Goal: Navigation & Orientation: Go to known website

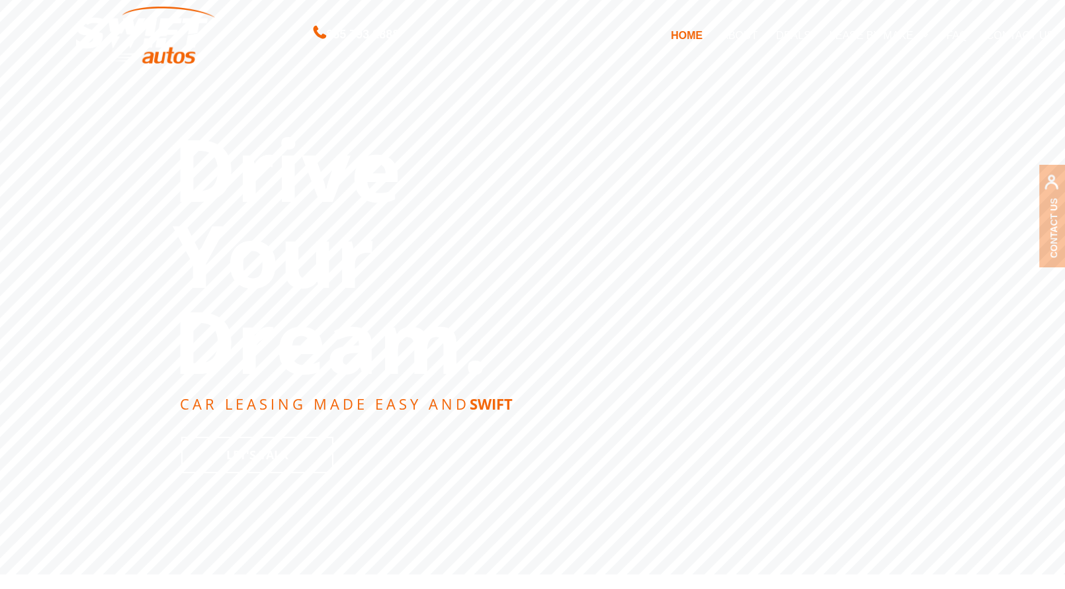
click at [796, 30] on link "DEALS" at bounding box center [793, 35] width 53 height 28
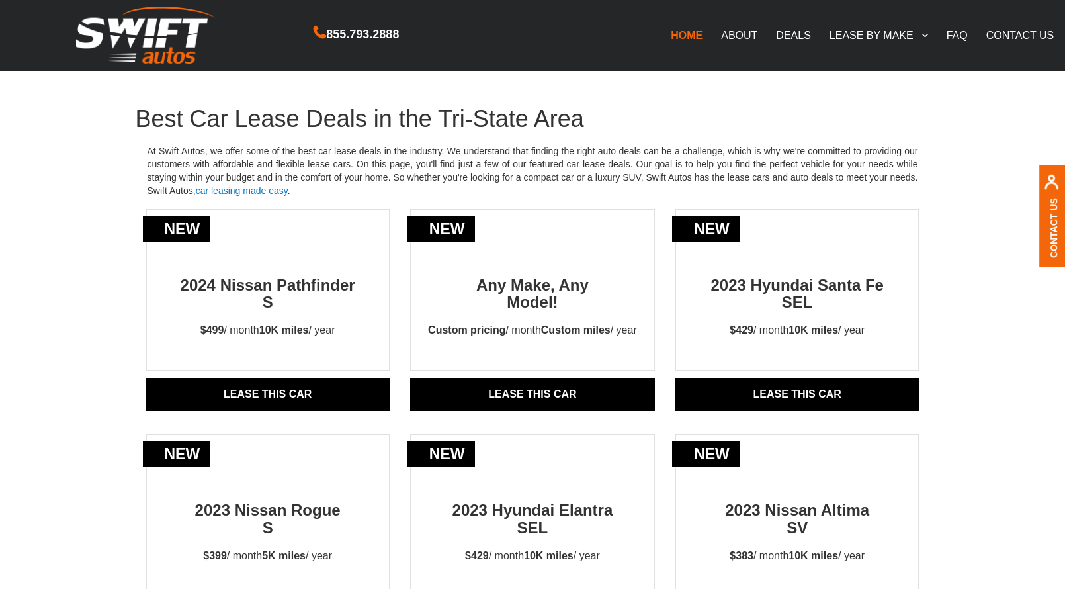
click at [736, 42] on link "ABOUT" at bounding box center [739, 35] width 55 height 28
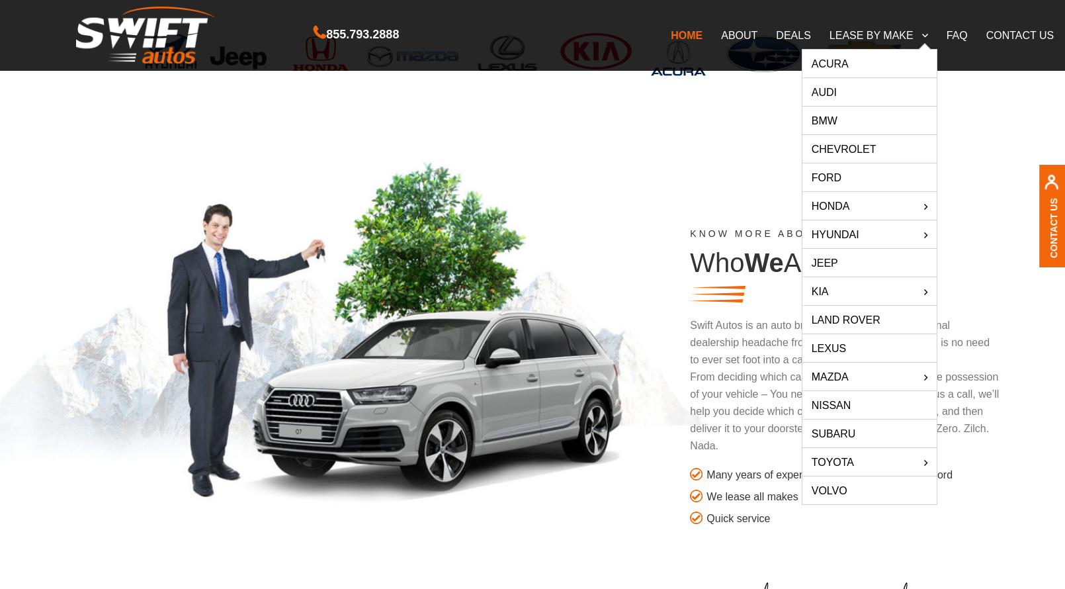
click at [841, 262] on link "Jeep" at bounding box center [869, 263] width 134 height 28
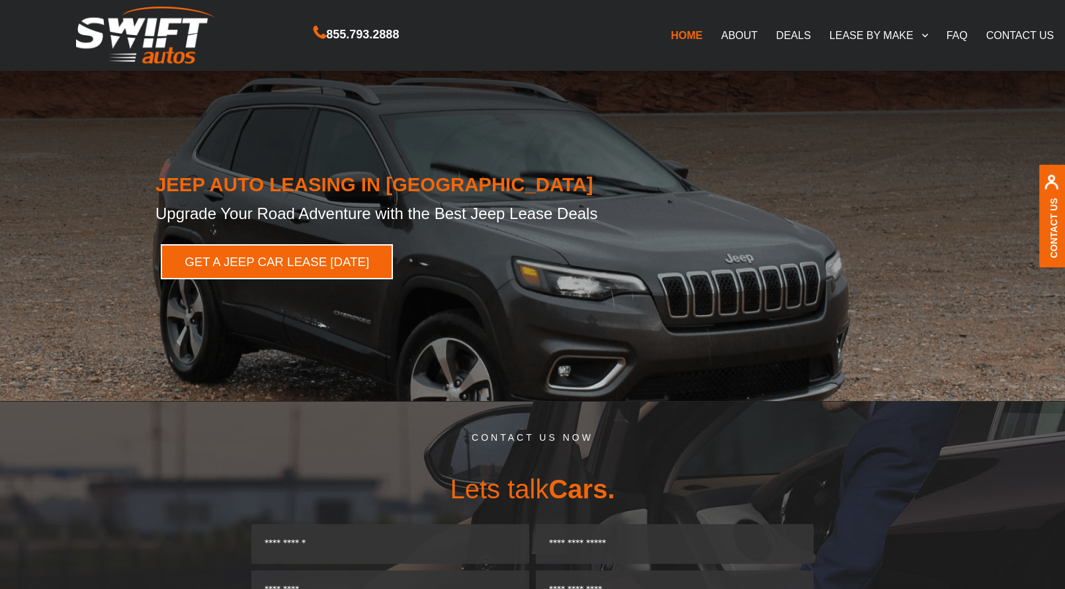
click at [299, 277] on link "GET A JEEP CAR LEASE TODAY" at bounding box center [277, 261] width 232 height 35
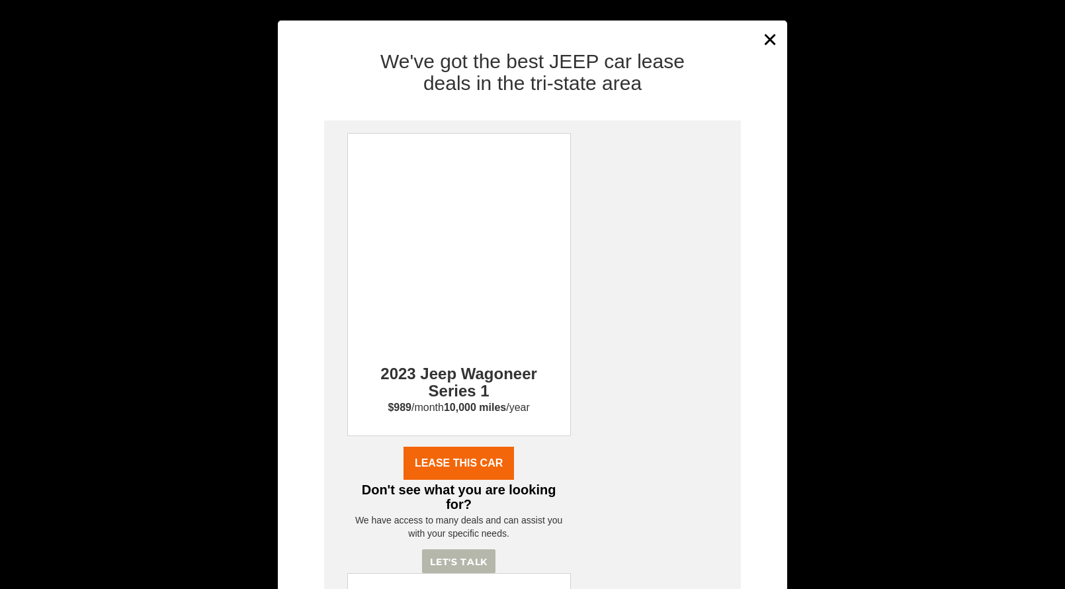
click at [101, 257] on div "× We've got the best JEEP car lease deals in the tri-state area 2023 Jeep Wagon…" at bounding box center [532, 294] width 1065 height 589
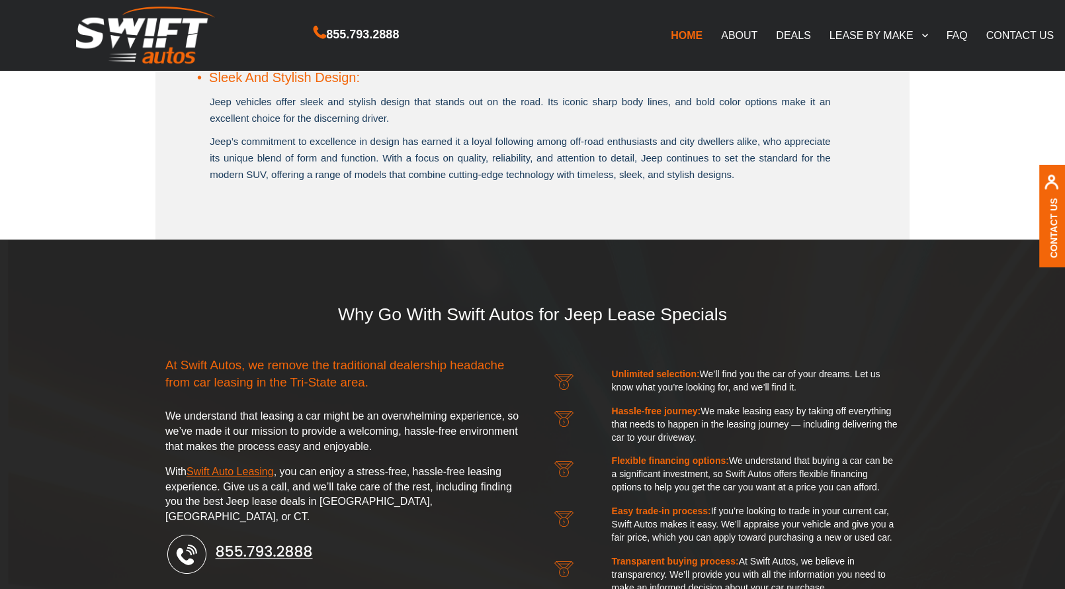
scroll to position [2058, 0]
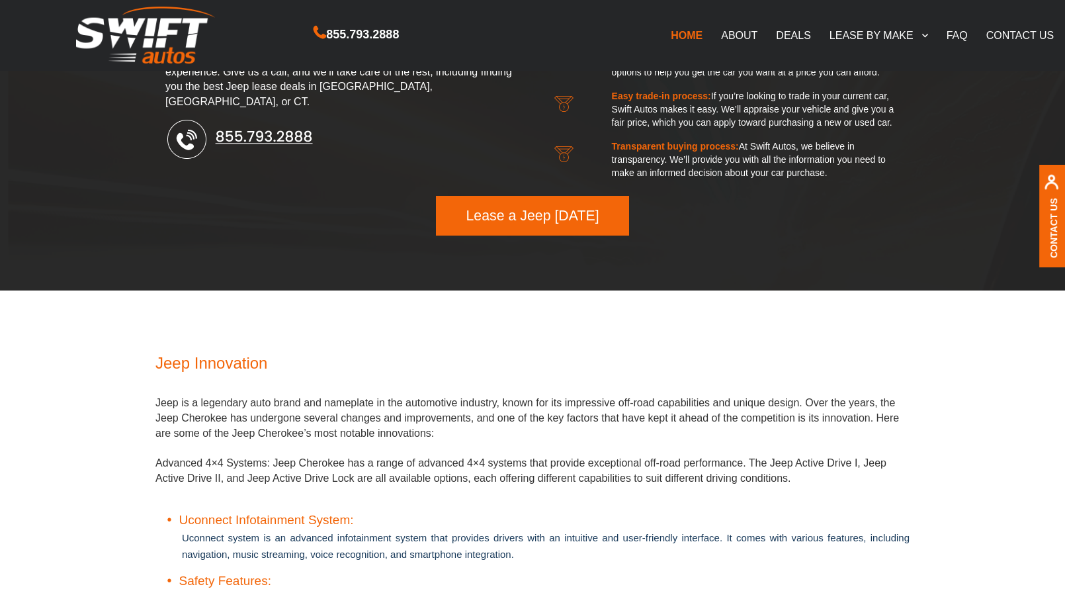
click at [150, 28] on img at bounding box center [145, 36] width 139 height 58
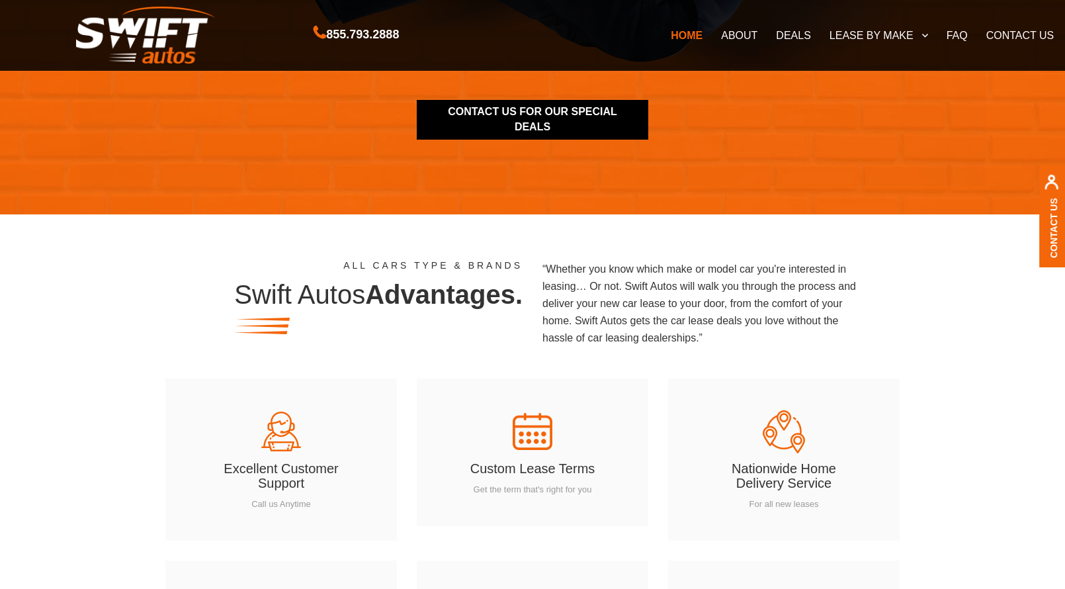
click at [593, 109] on link "contact us for our special deals" at bounding box center [533, 120] width 232 height 40
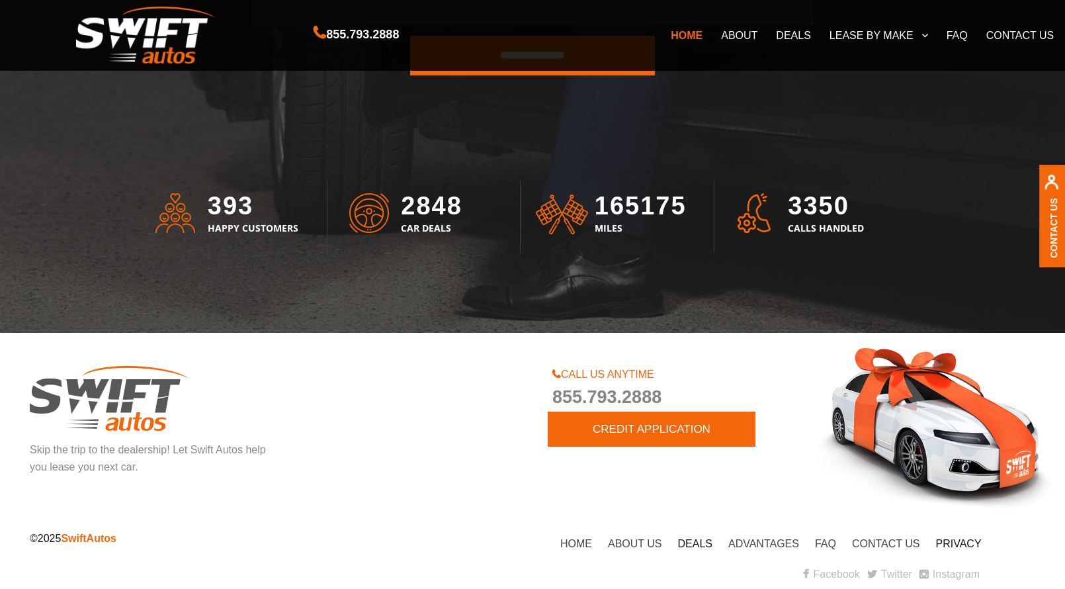
scroll to position [3926, 0]
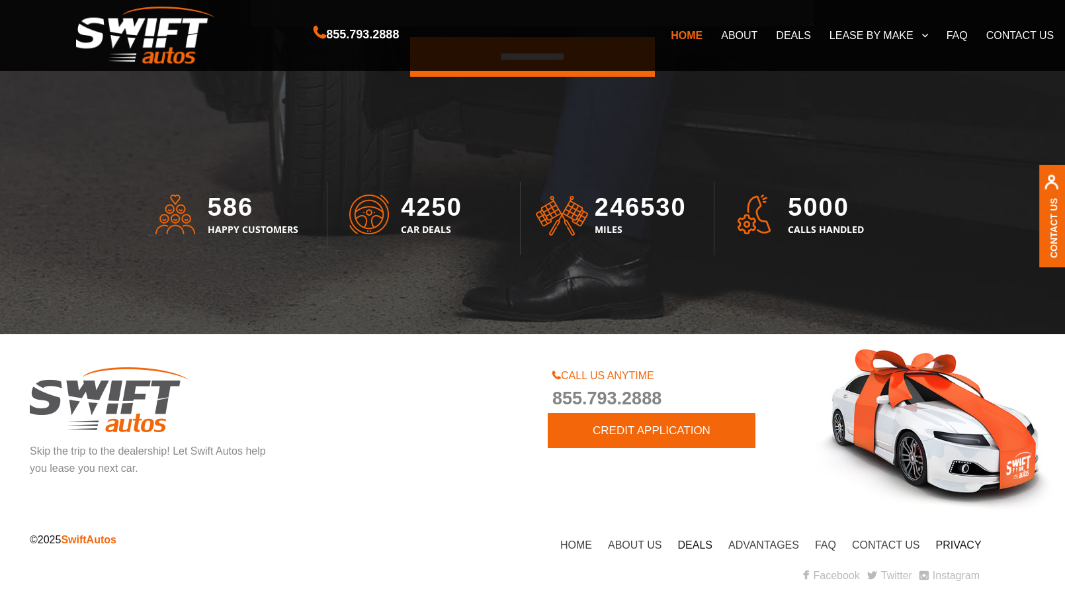
click at [967, 570] on link "Instagram" at bounding box center [949, 575] width 60 height 11
